Goal: Task Accomplishment & Management: Complete application form

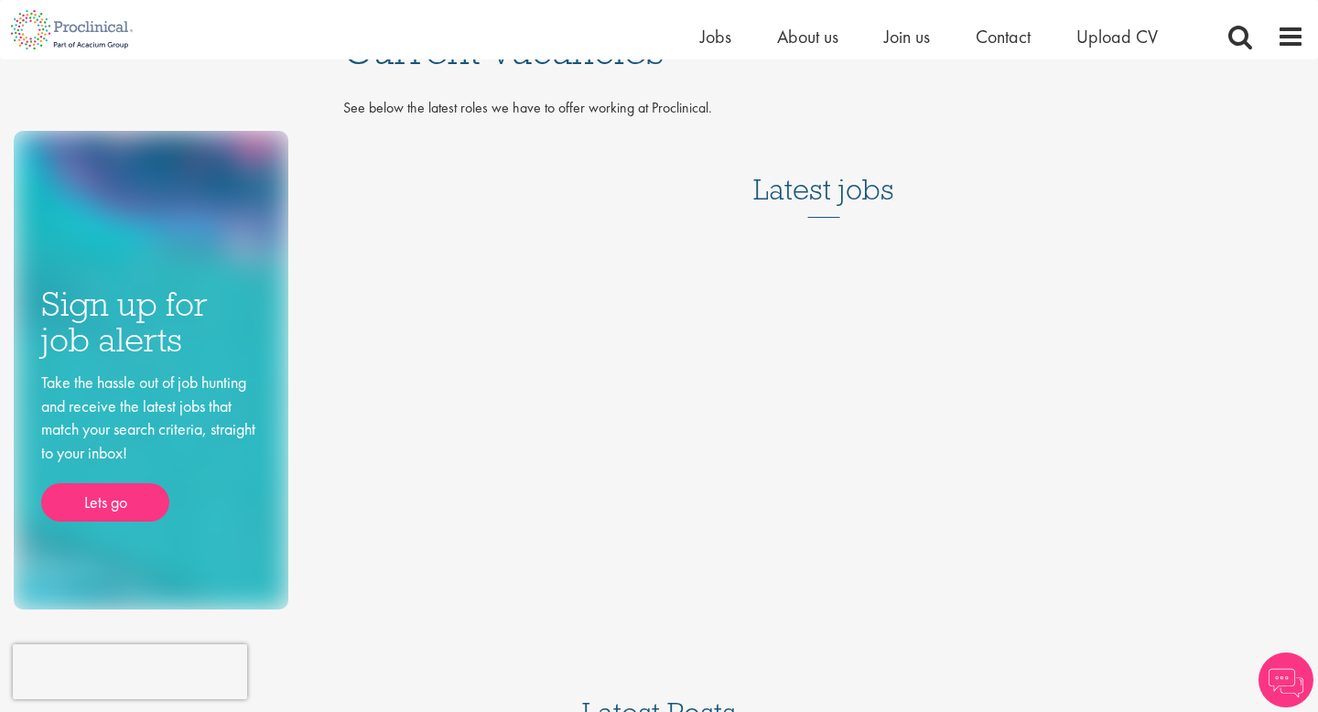
scroll to position [39, 0]
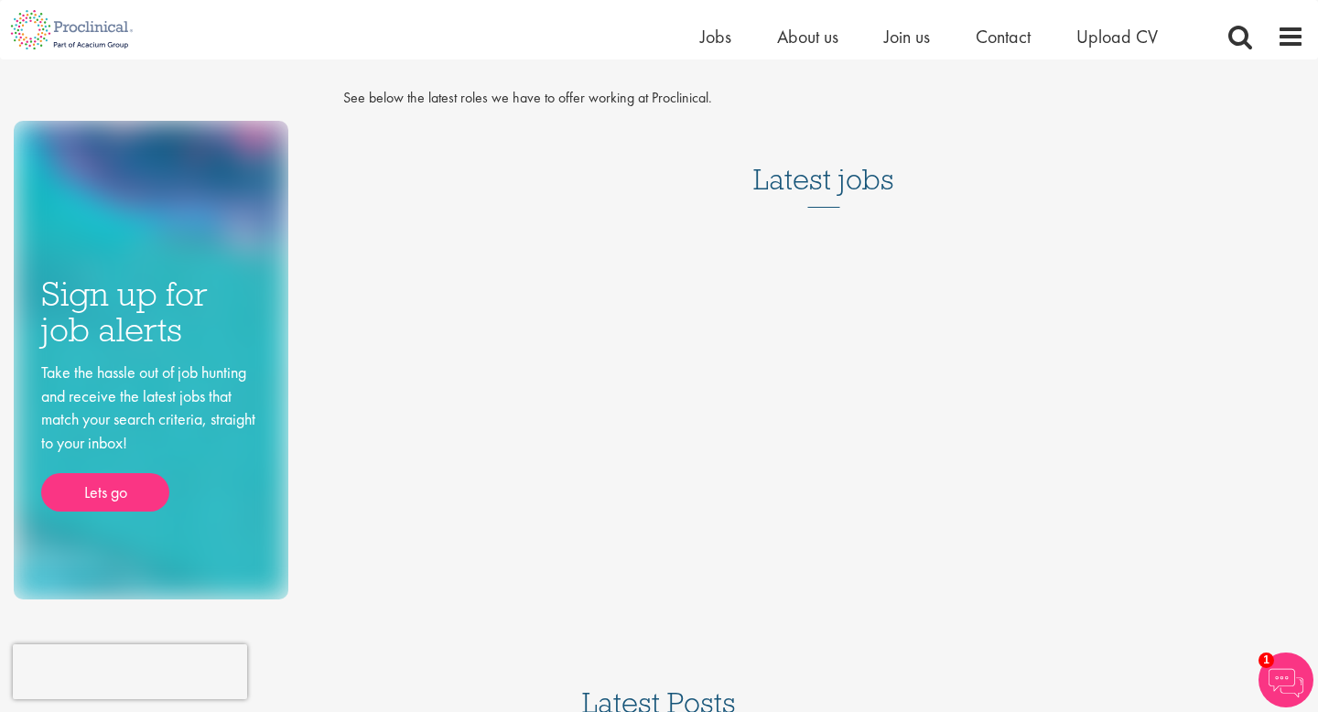
click at [835, 177] on h3 "Latest jobs" at bounding box center [823, 163] width 141 height 90
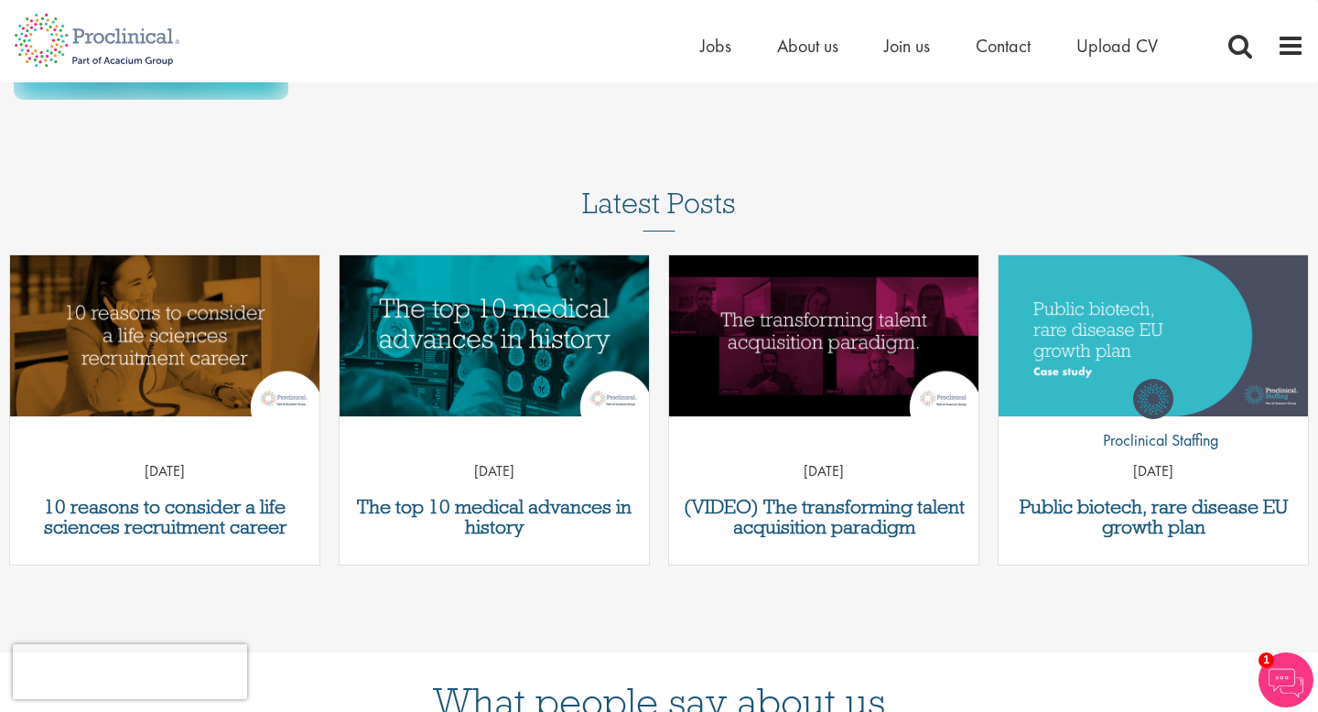
scroll to position [0, 0]
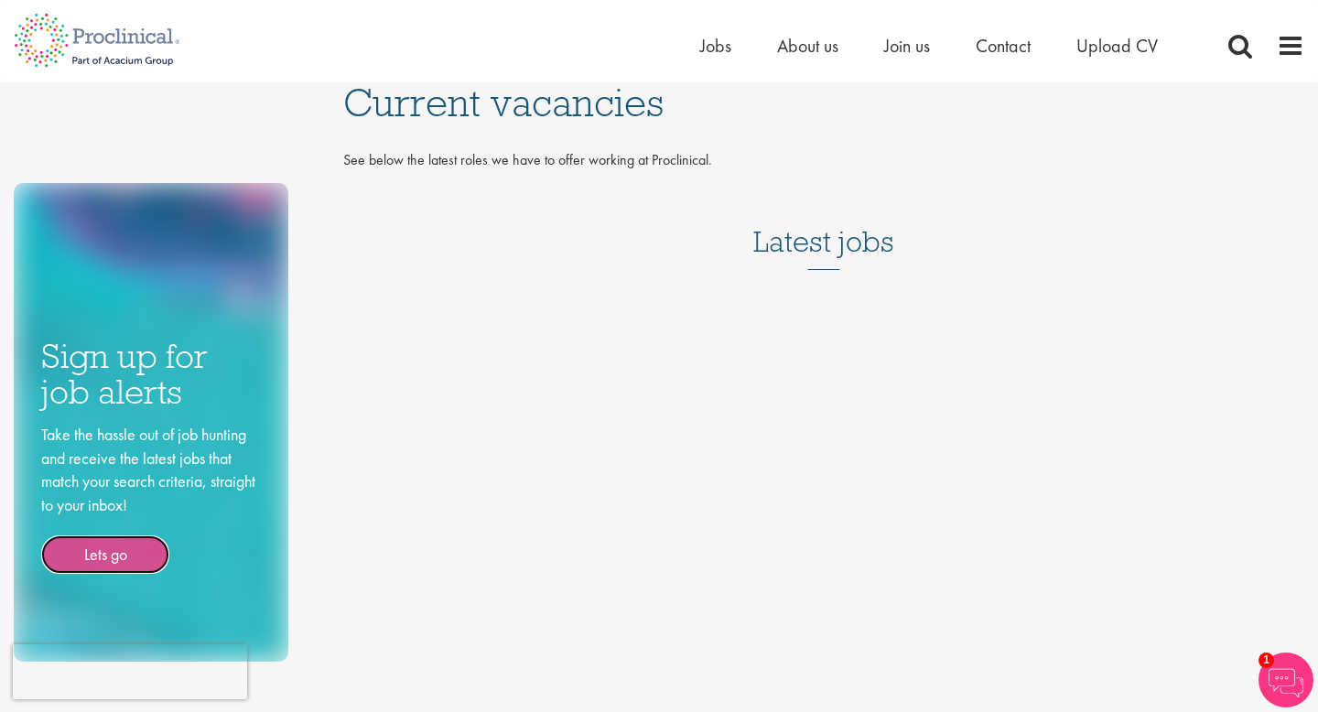
click at [135, 558] on link "Lets go" at bounding box center [105, 554] width 128 height 38
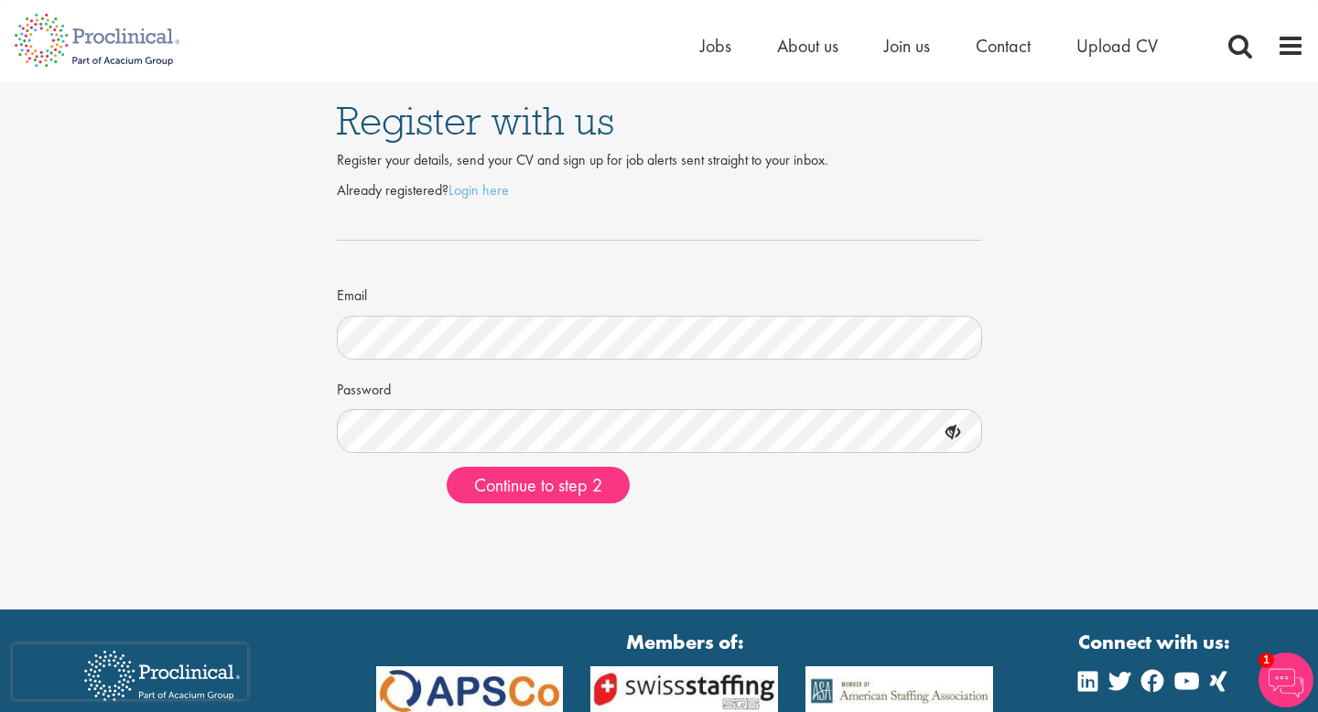
click at [945, 433] on icon at bounding box center [952, 432] width 31 height 31
click at [601, 483] on span "Continue to step 2" at bounding box center [538, 485] width 128 height 24
